Goal: Transaction & Acquisition: Purchase product/service

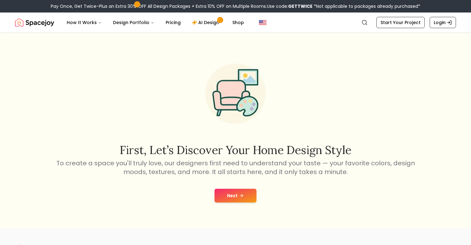
click at [238, 196] on button "Next" at bounding box center [235, 196] width 42 height 14
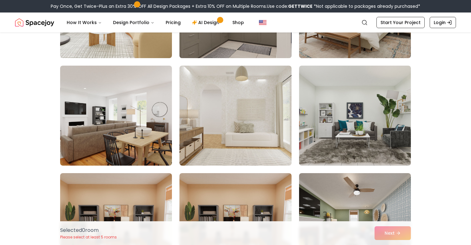
scroll to position [239, 0]
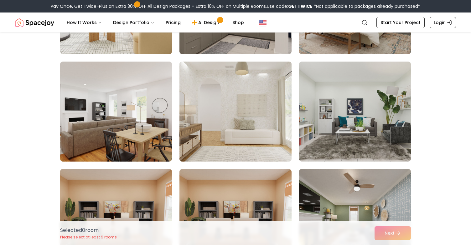
click at [232, 146] on img at bounding box center [234, 111] width 117 height 105
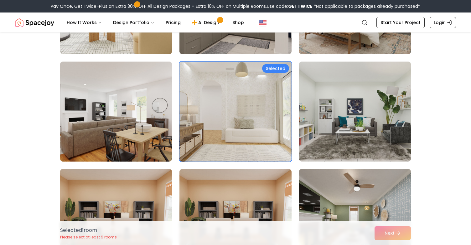
click at [393, 234] on div "Selected 1 room Please select at least 5 rooms Next" at bounding box center [235, 234] width 360 height 24
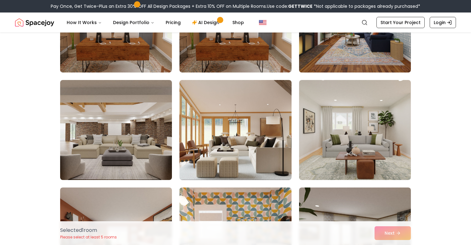
scroll to position [440, 0]
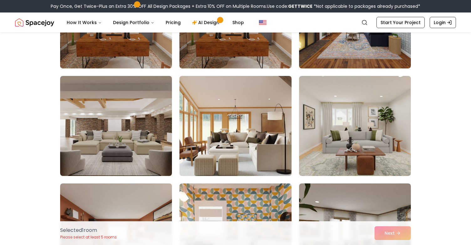
click at [268, 169] on img at bounding box center [234, 126] width 117 height 105
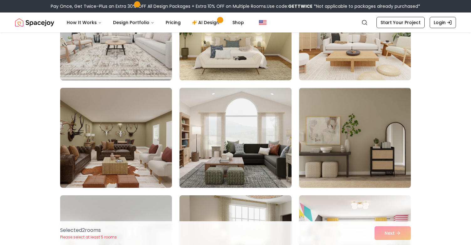
scroll to position [756, 0]
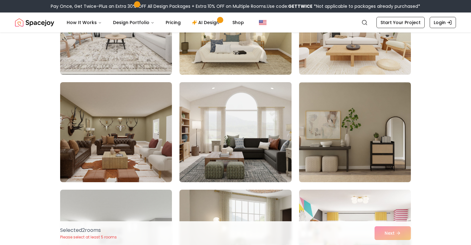
click at [227, 158] on img at bounding box center [234, 132] width 117 height 105
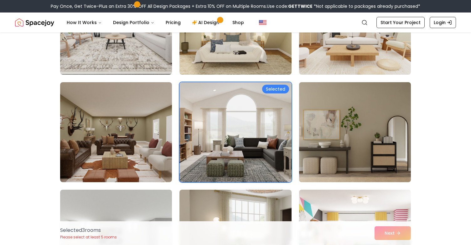
click at [316, 163] on img at bounding box center [354, 132] width 117 height 105
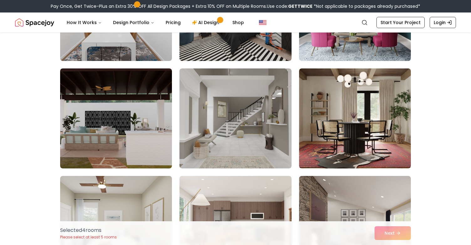
scroll to position [1524, 0]
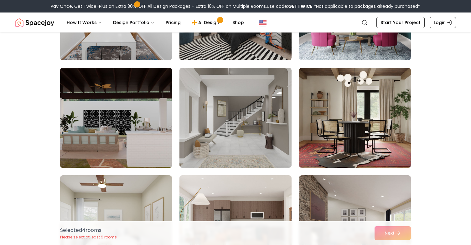
click at [155, 140] on img at bounding box center [115, 117] width 117 height 105
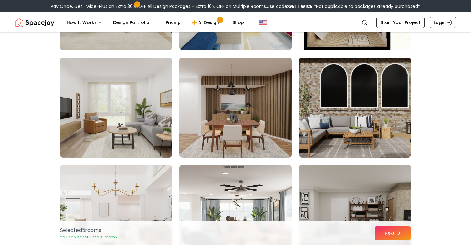
scroll to position [2623, 0]
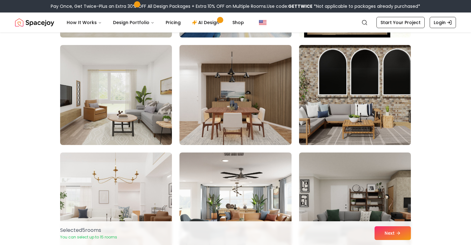
click at [331, 103] on img at bounding box center [354, 95] width 117 height 105
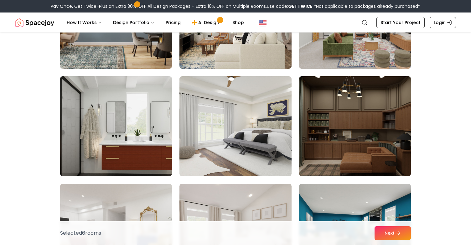
scroll to position [2917, 0]
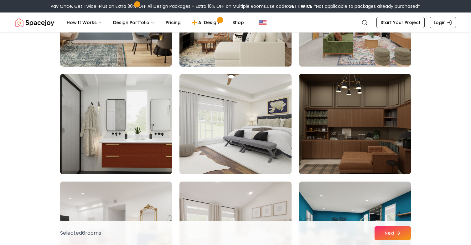
click at [332, 121] on img at bounding box center [354, 124] width 117 height 105
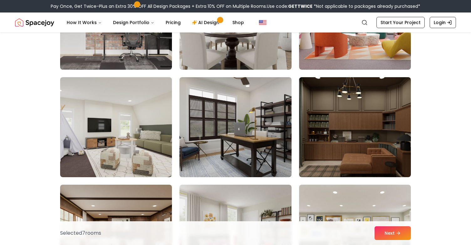
click at [332, 121] on img at bounding box center [355, 127] width 112 height 100
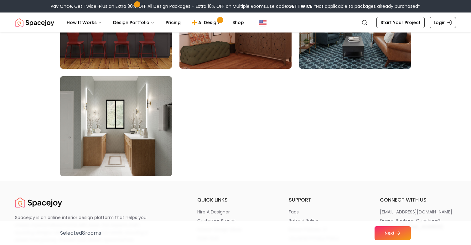
scroll to position [3569, 0]
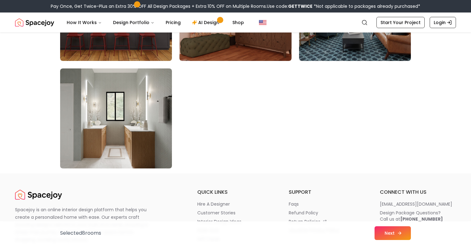
click at [392, 231] on button "Next" at bounding box center [392, 234] width 36 height 14
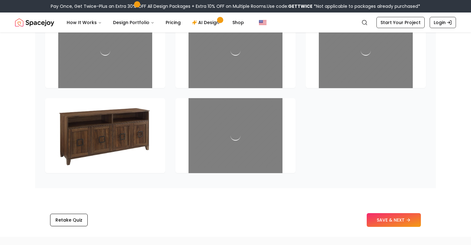
scroll to position [902, 0]
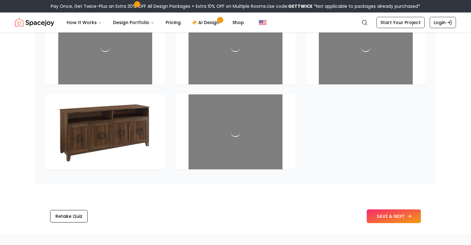
click at [385, 223] on button "SAVE & NEXT" at bounding box center [393, 217] width 54 height 14
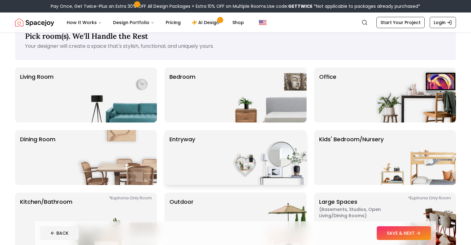
scroll to position [12, 0]
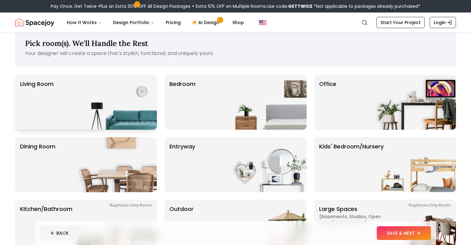
click at [149, 118] on img at bounding box center [117, 102] width 80 height 55
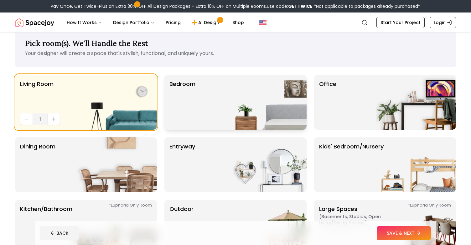
click at [221, 119] on div "Bedroom" at bounding box center [235, 102] width 142 height 55
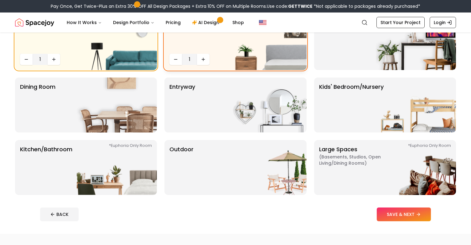
scroll to position [75, 0]
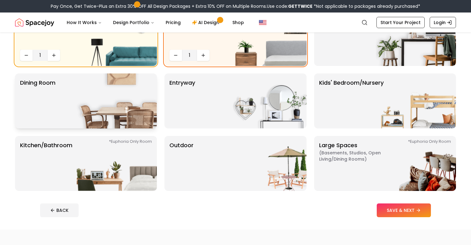
click at [132, 100] on img at bounding box center [117, 101] width 80 height 55
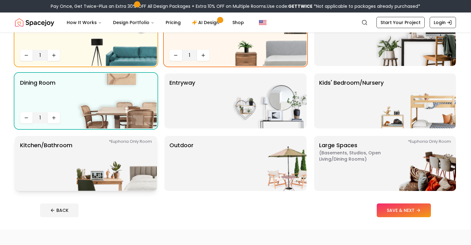
click at [123, 158] on img at bounding box center [117, 163] width 80 height 55
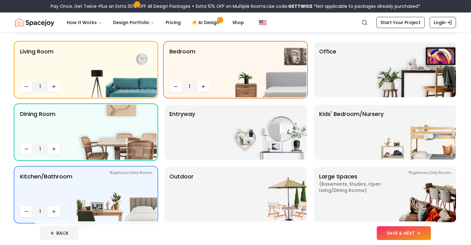
scroll to position [40, 0]
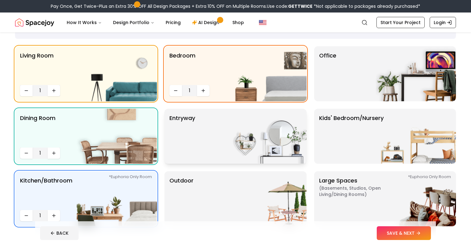
click at [273, 138] on img at bounding box center [266, 136] width 80 height 55
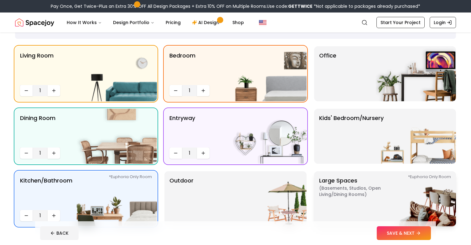
click at [396, 204] on img at bounding box center [415, 198] width 80 height 55
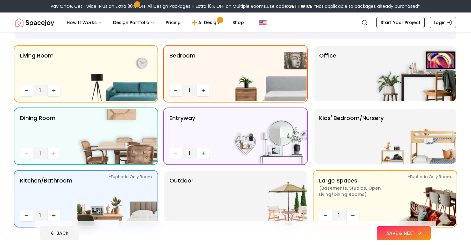
click at [405, 233] on button "SAVE & NEXT" at bounding box center [403, 234] width 54 height 14
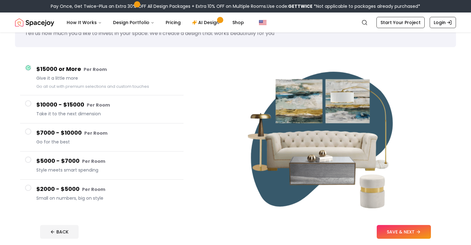
scroll to position [32, 0]
click at [236, 218] on div "Set Your Budget. Big or Small, We Design It All Tell us how much you'd like to …" at bounding box center [235, 126] width 471 height 251
click at [29, 161] on span at bounding box center [28, 159] width 6 height 6
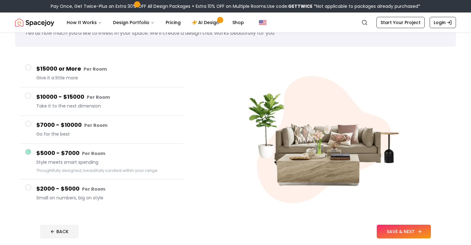
click at [401, 232] on button "SAVE & NEXT" at bounding box center [403, 232] width 54 height 14
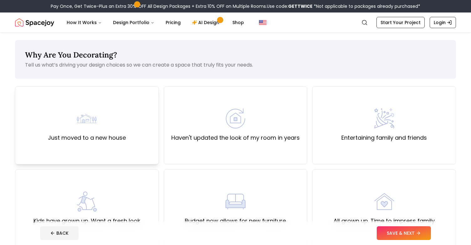
click at [111, 144] on div "Just moved to a new house" at bounding box center [87, 125] width 144 height 78
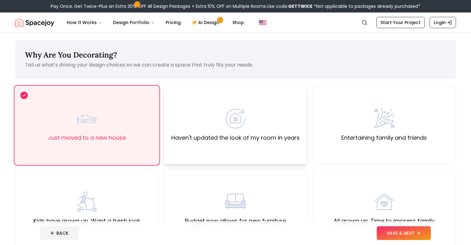
click at [274, 153] on div "Haven't updated the look of my room in years" at bounding box center [236, 125] width 144 height 78
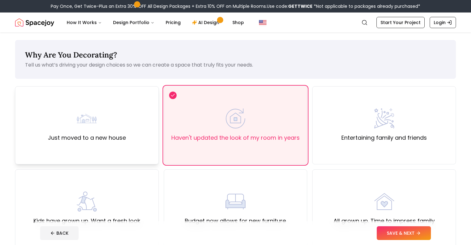
click at [114, 128] on div "Just moved to a new house" at bounding box center [87, 126] width 78 height 34
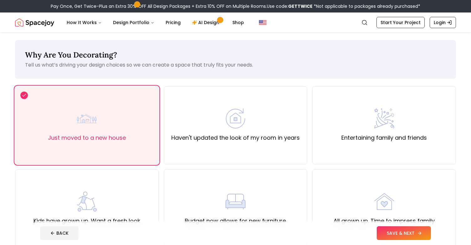
click at [408, 233] on button "SAVE & NEXT" at bounding box center [403, 234] width 54 height 14
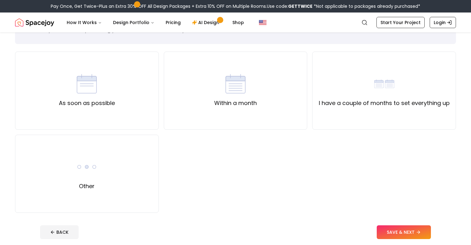
scroll to position [38, 0]
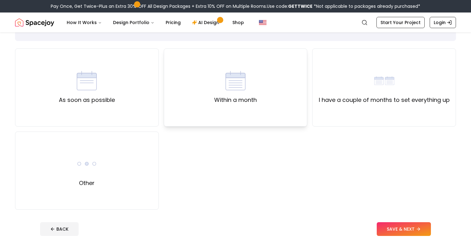
click at [216, 109] on div "Within a month" at bounding box center [236, 88] width 144 height 78
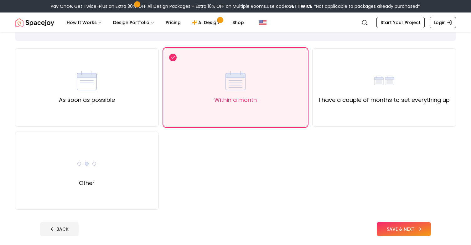
click at [396, 231] on button "SAVE & NEXT" at bounding box center [403, 229] width 54 height 14
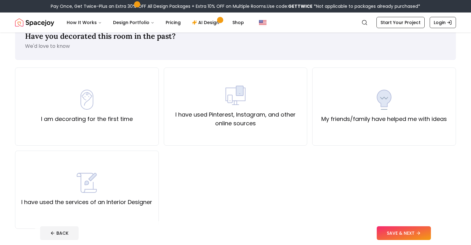
scroll to position [24, 0]
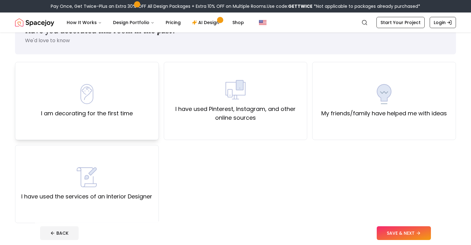
click at [134, 110] on div "I am decorating for the first time" at bounding box center [87, 101] width 144 height 78
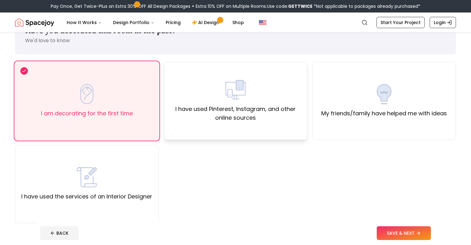
click at [265, 127] on div "I have used Pinterest, Instagram, and other online sources" at bounding box center [236, 101] width 144 height 78
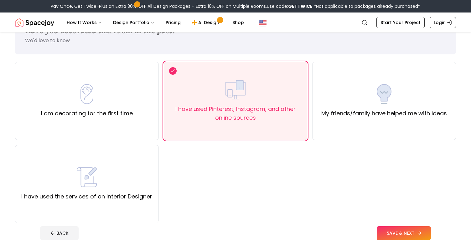
click at [401, 236] on button "SAVE & NEXT" at bounding box center [403, 234] width 54 height 14
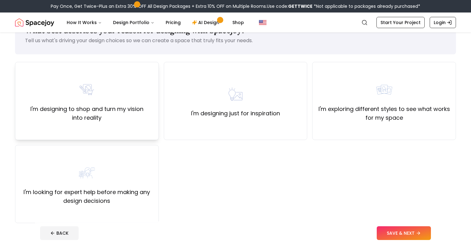
click at [109, 128] on div "I'm designing to shop and turn my vision into reality" at bounding box center [87, 101] width 144 height 78
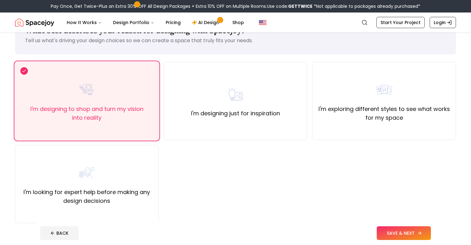
click at [383, 228] on button "SAVE & NEXT" at bounding box center [403, 234] width 54 height 14
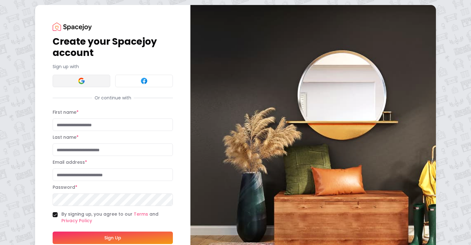
click at [88, 83] on button at bounding box center [82, 81] width 58 height 13
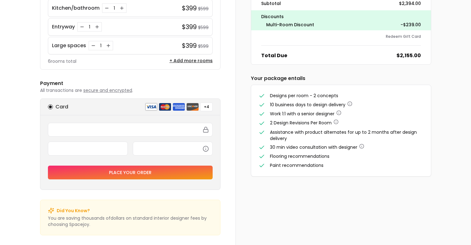
scroll to position [131, 0]
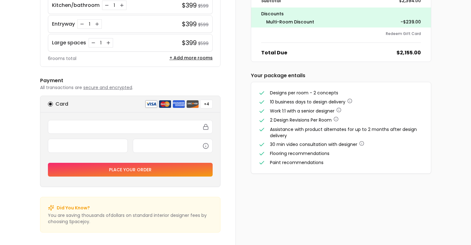
click at [332, 221] on div "Order Summary Apply Available Promo Codes gettwice 30% Off on Design Packages P…" at bounding box center [352, 67] width 235 height 357
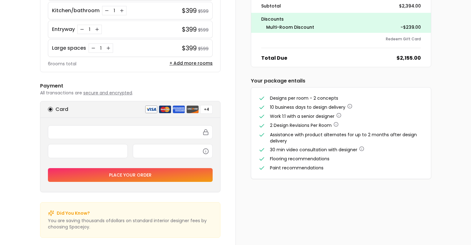
scroll to position [0, 0]
